Goal: Find specific page/section: Find specific page/section

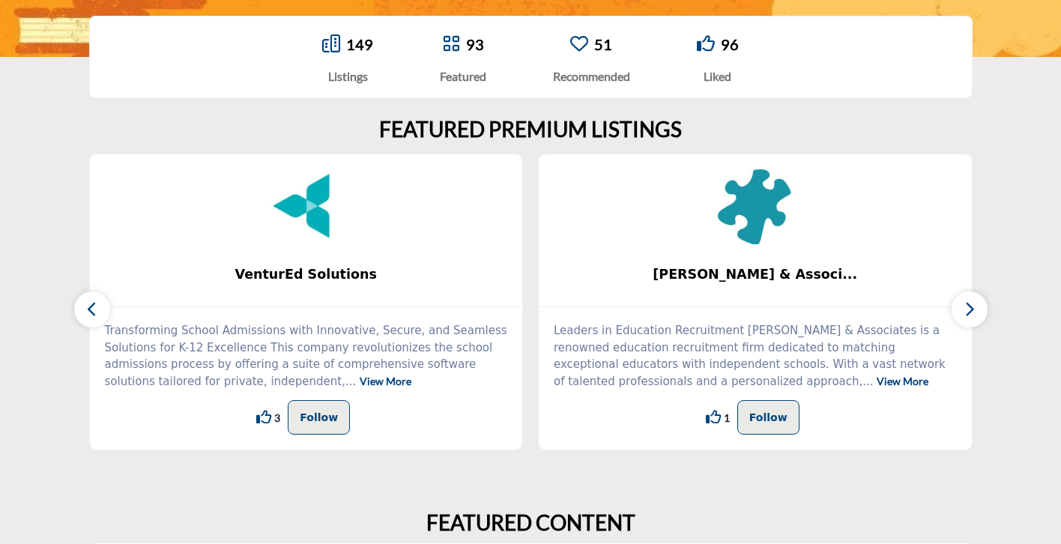
scroll to position [343, 0]
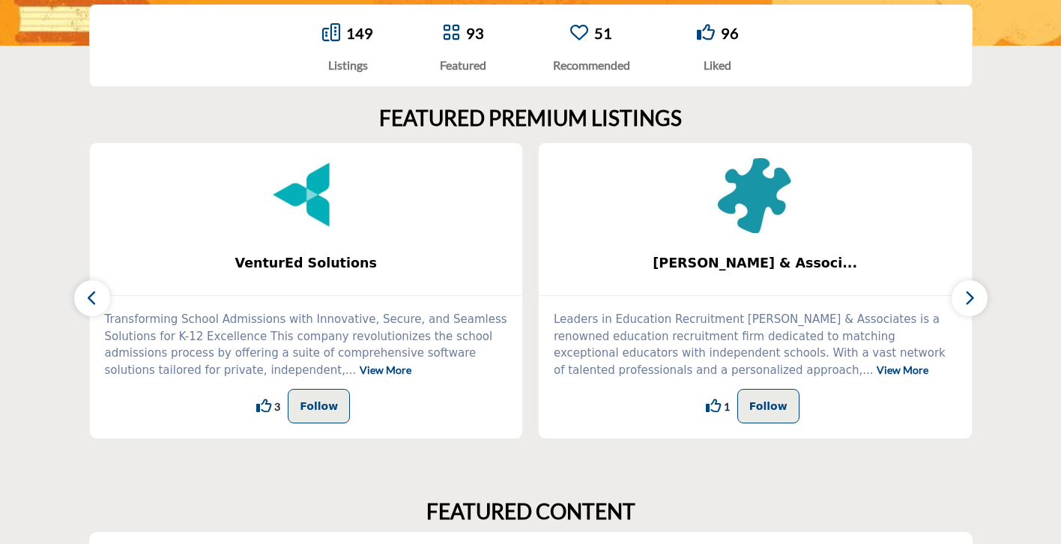
click at [975, 305] on button "button" at bounding box center [970, 298] width 36 height 36
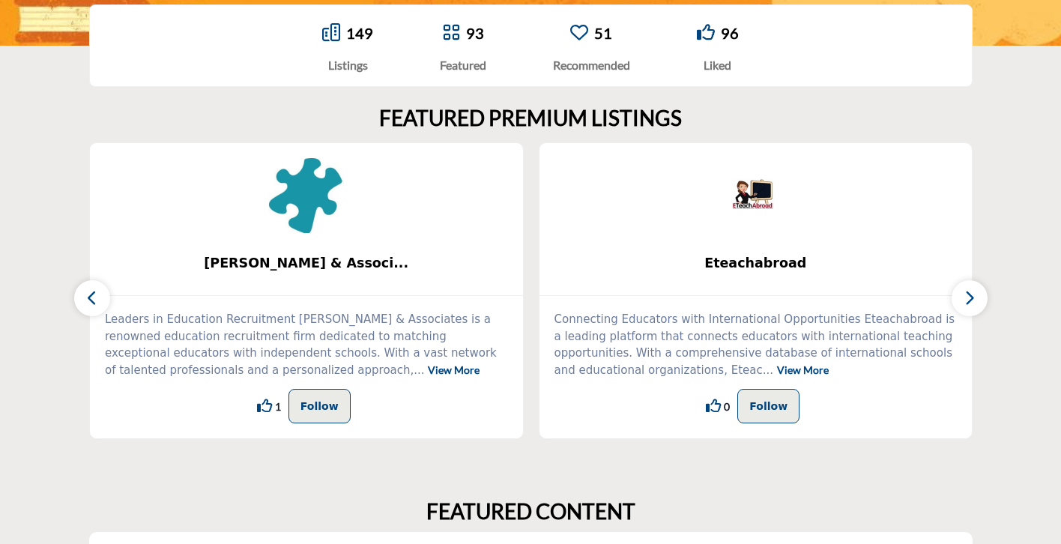
click at [970, 298] on icon "button" at bounding box center [970, 298] width 12 height 19
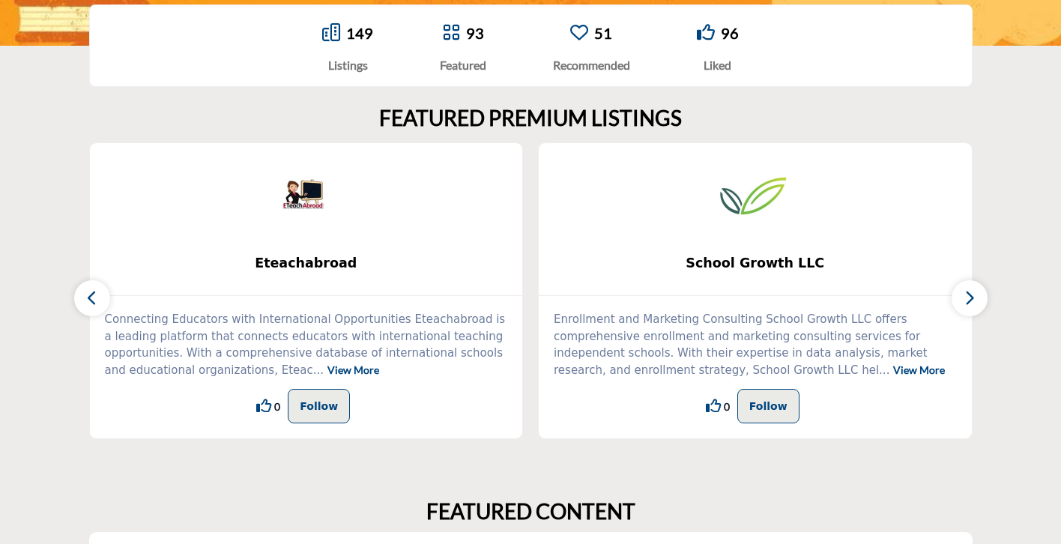
click at [970, 298] on icon "button" at bounding box center [970, 298] width 12 height 19
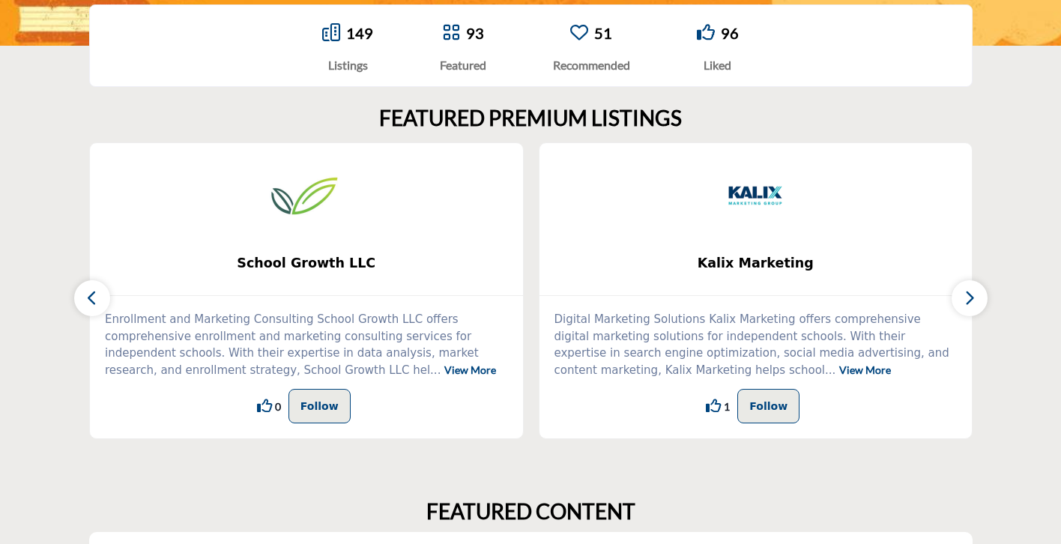
click at [970, 298] on icon "button" at bounding box center [970, 298] width 12 height 19
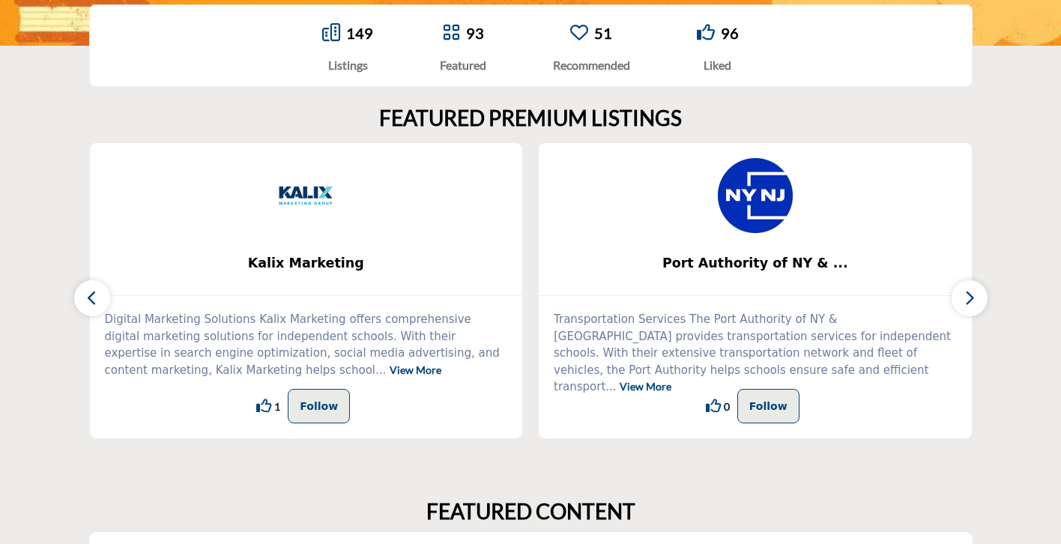
click at [970, 298] on icon "button" at bounding box center [970, 298] width 12 height 19
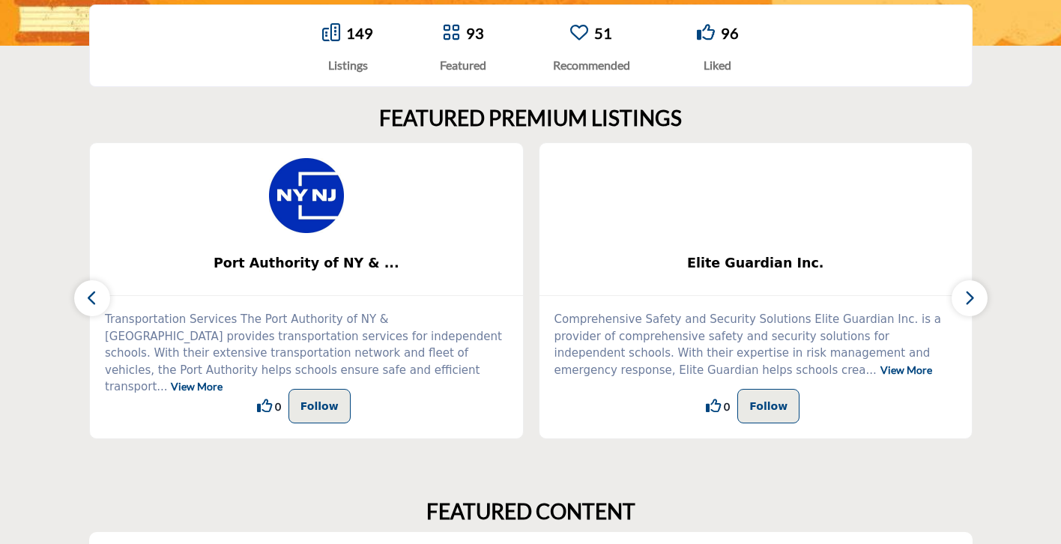
click at [970, 298] on icon "button" at bounding box center [970, 298] width 12 height 19
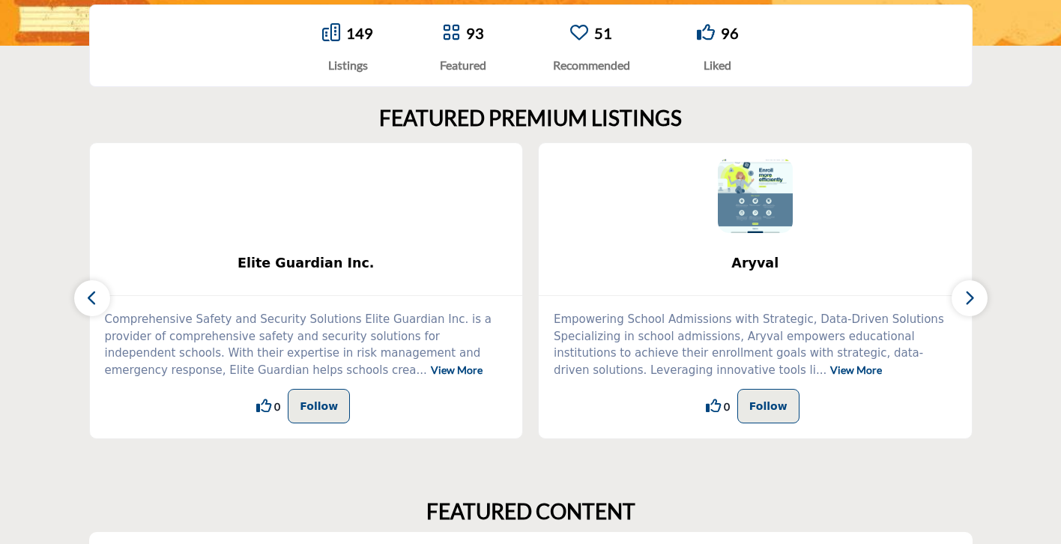
click at [970, 298] on icon "button" at bounding box center [970, 298] width 12 height 19
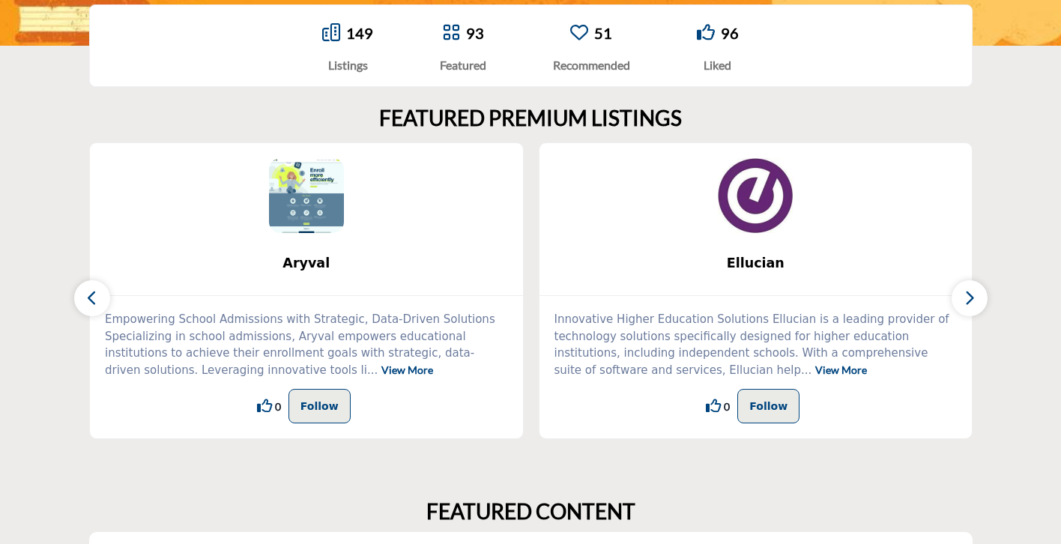
click at [970, 298] on icon "button" at bounding box center [970, 298] width 12 height 19
click at [970, 299] on icon "button" at bounding box center [970, 298] width 12 height 19
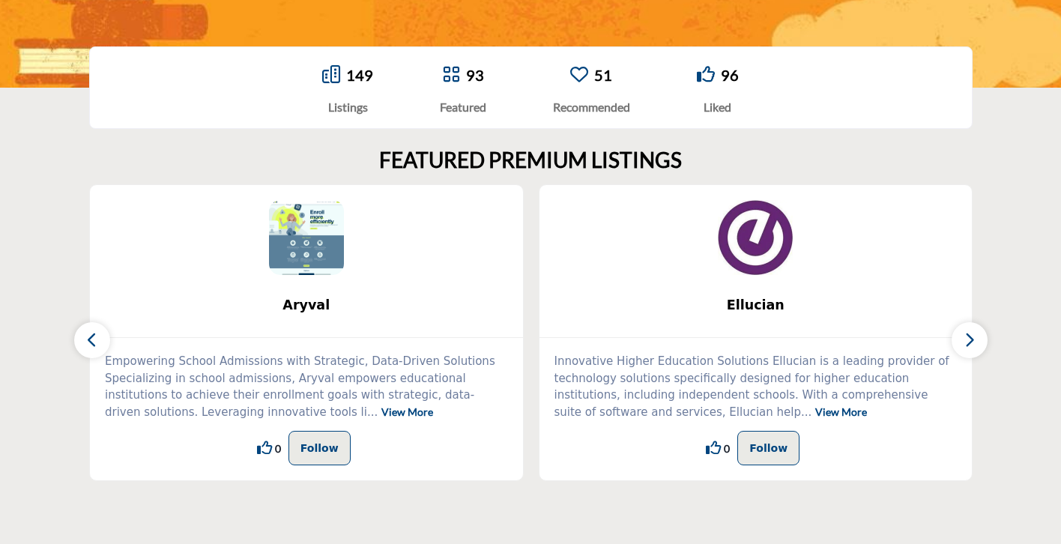
scroll to position [293, 0]
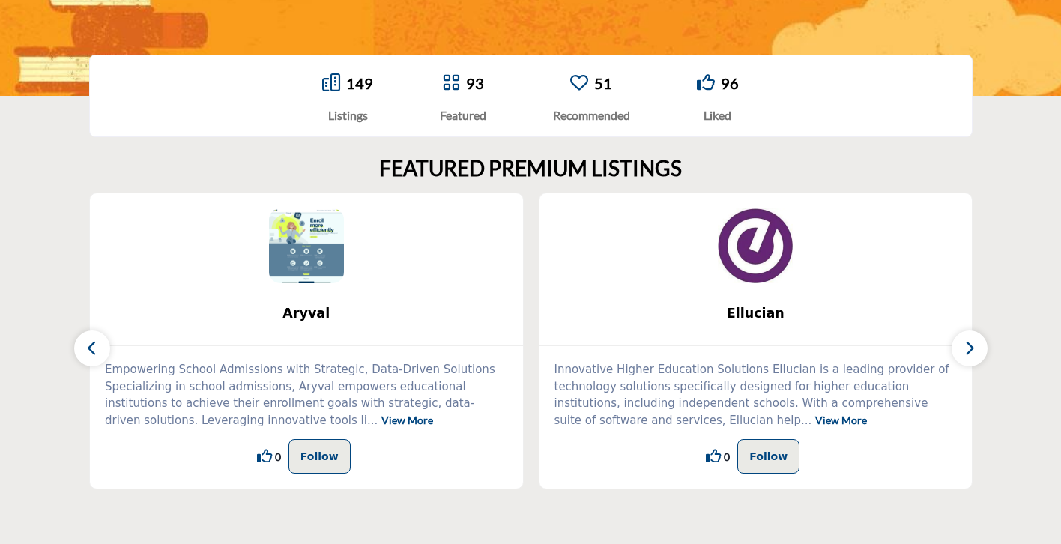
click at [343, 86] on div "149" at bounding box center [347, 83] width 51 height 22
click at [355, 83] on link "149" at bounding box center [359, 83] width 27 height 18
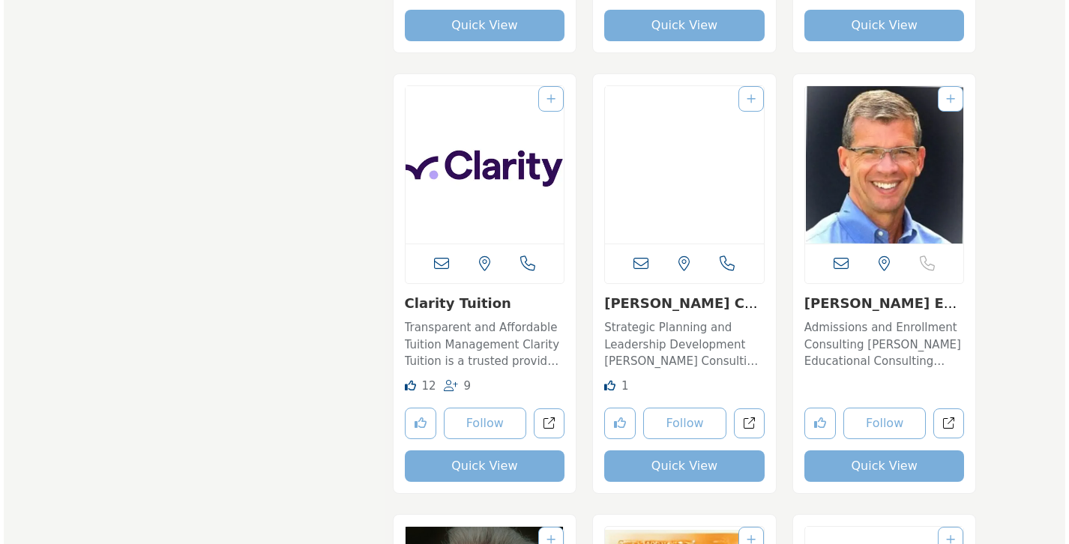
scroll to position [2495, 0]
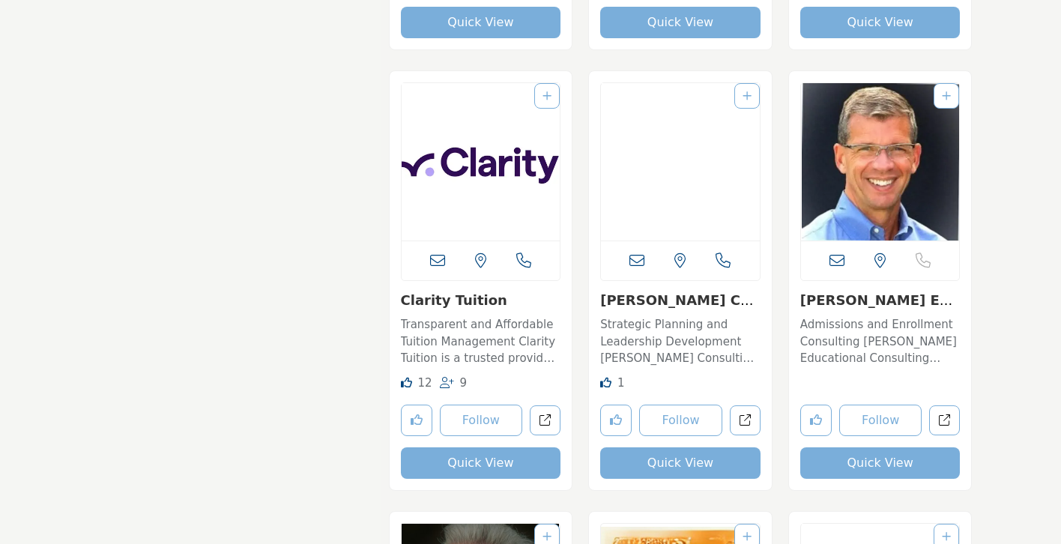
click at [846, 459] on button "Quick View" at bounding box center [880, 462] width 160 height 31
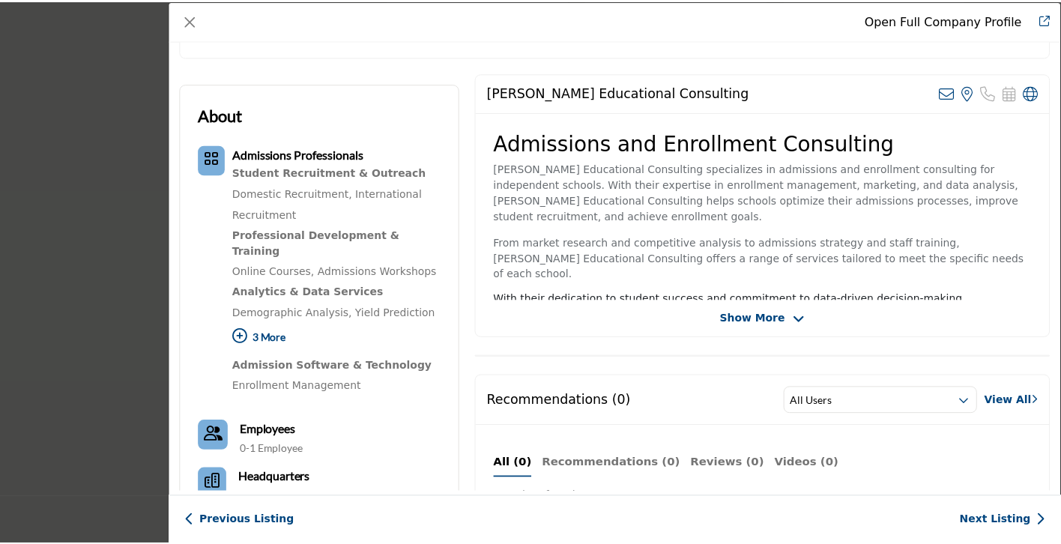
scroll to position [0, 0]
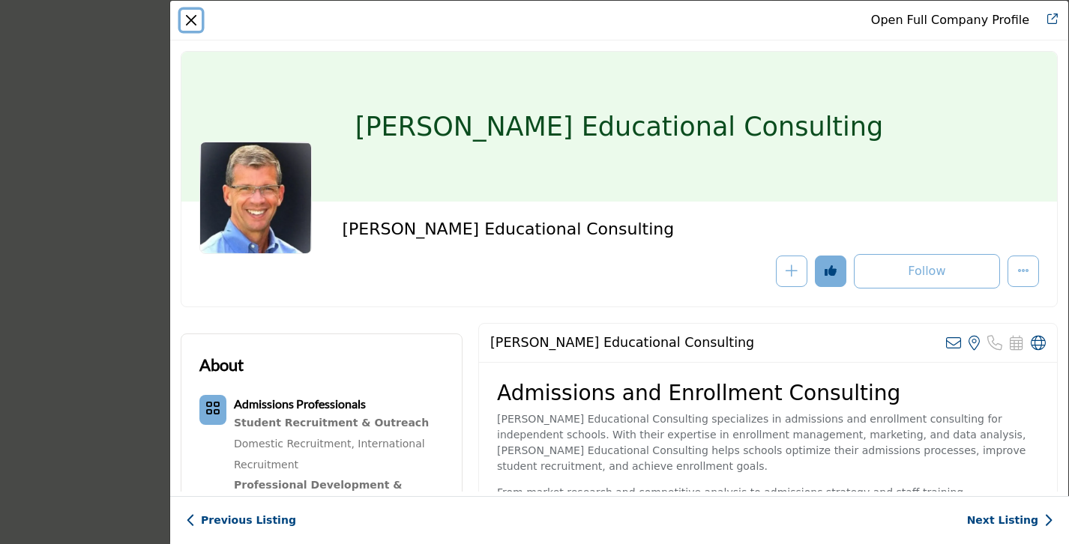
click at [188, 22] on button "Close" at bounding box center [191, 20] width 21 height 21
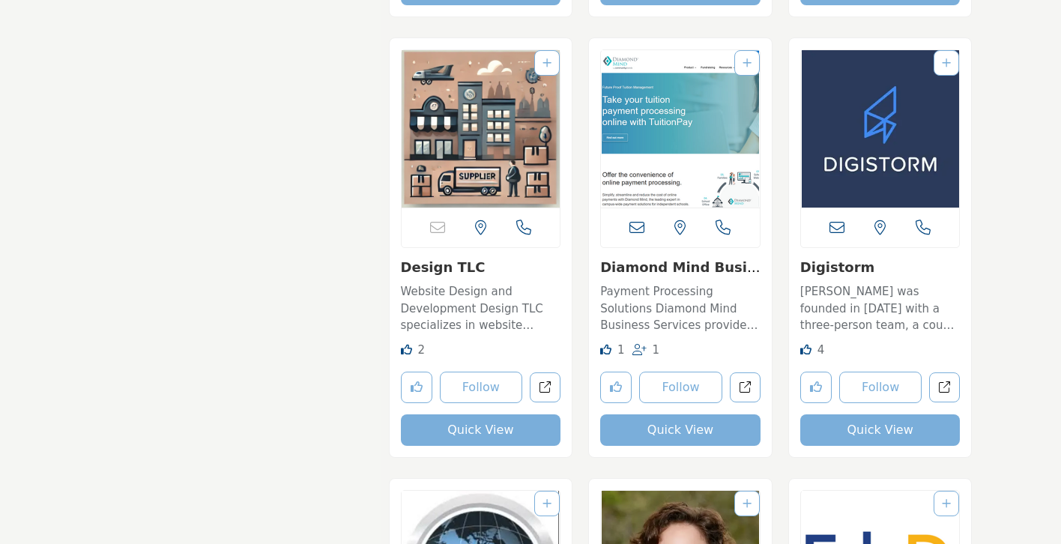
scroll to position [3866, 0]
